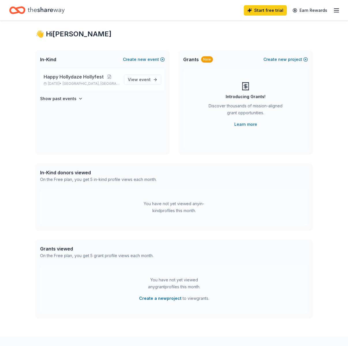
click at [79, 85] on span "[GEOGRAPHIC_DATA], [GEOGRAPHIC_DATA]" at bounding box center [91, 83] width 57 height 5
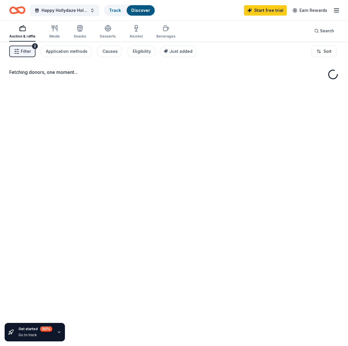
click at [143, 81] on div "Fetching donors, one moment..." at bounding box center [174, 76] width 330 height 14
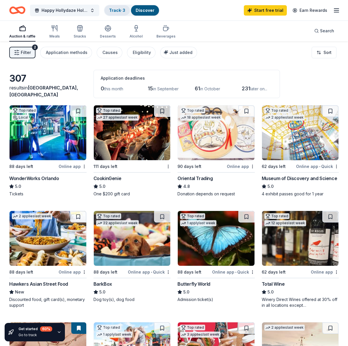
click at [116, 11] on link "Track · 3" at bounding box center [117, 10] width 16 height 5
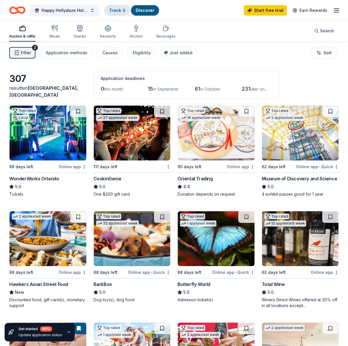
scroll to position [0, 0]
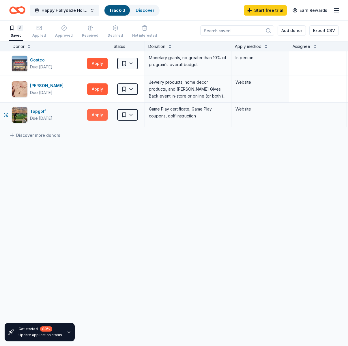
scroll to position [0, 1]
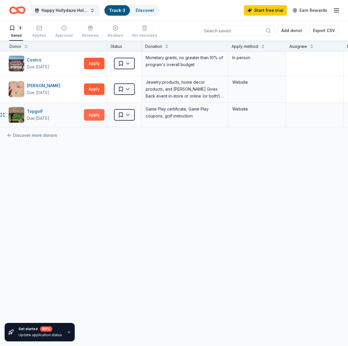
click at [98, 116] on button "Apply" at bounding box center [94, 115] width 21 height 12
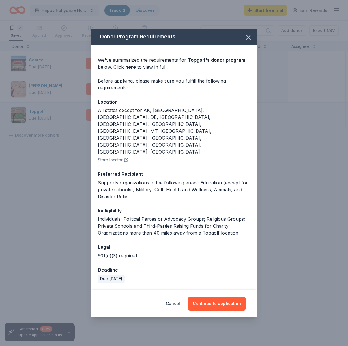
scroll to position [0, 0]
click at [250, 41] on icon "button" at bounding box center [249, 37] width 8 height 8
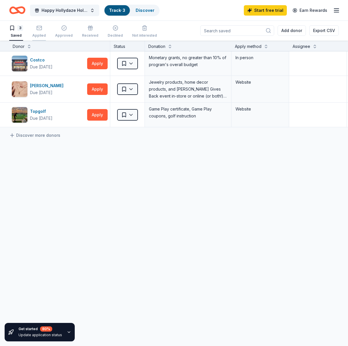
click at [42, 30] on div "button" at bounding box center [39, 28] width 14 height 6
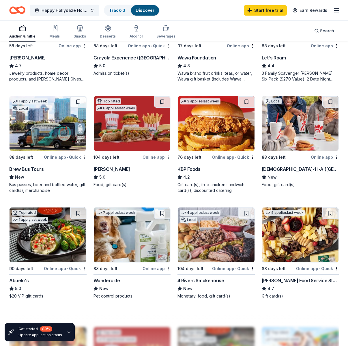
scroll to position [341, 0]
